Goal: Check status: Check status

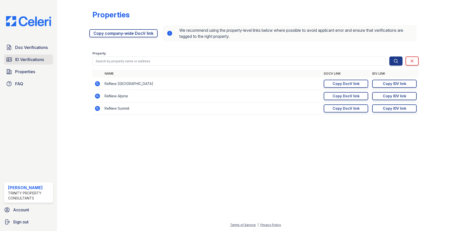
click at [18, 59] on span "ID Verifications" at bounding box center [29, 60] width 29 height 6
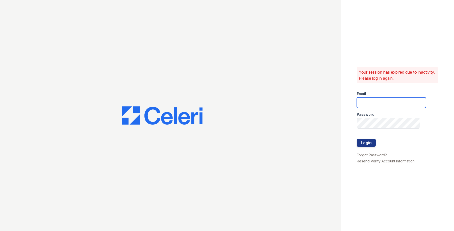
click at [370, 101] on input "email" at bounding box center [391, 102] width 69 height 11
type input "owilliams@trinity-pm.com"
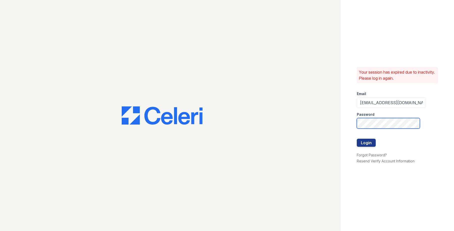
click at [357, 139] on button "Login" at bounding box center [366, 143] width 19 height 8
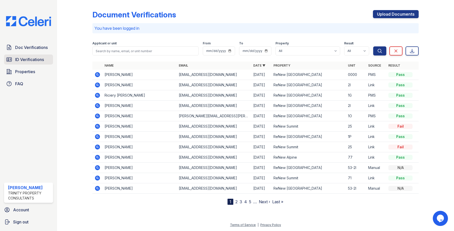
click at [38, 61] on span "ID Verifications" at bounding box center [29, 60] width 29 height 6
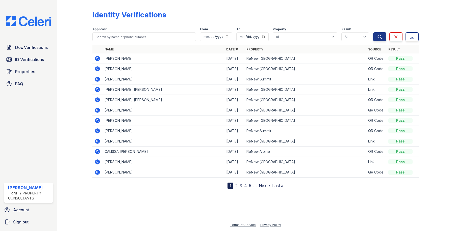
click at [96, 58] on icon at bounding box center [97, 58] width 5 height 5
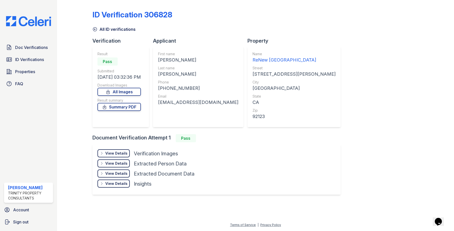
click at [126, 153] on div "View Details" at bounding box center [116, 153] width 22 height 5
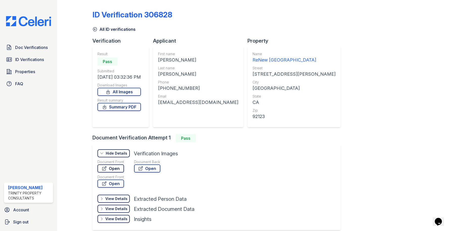
click at [120, 167] on link "Open" at bounding box center [110, 169] width 27 height 8
